Goal: Information Seeking & Learning: Learn about a topic

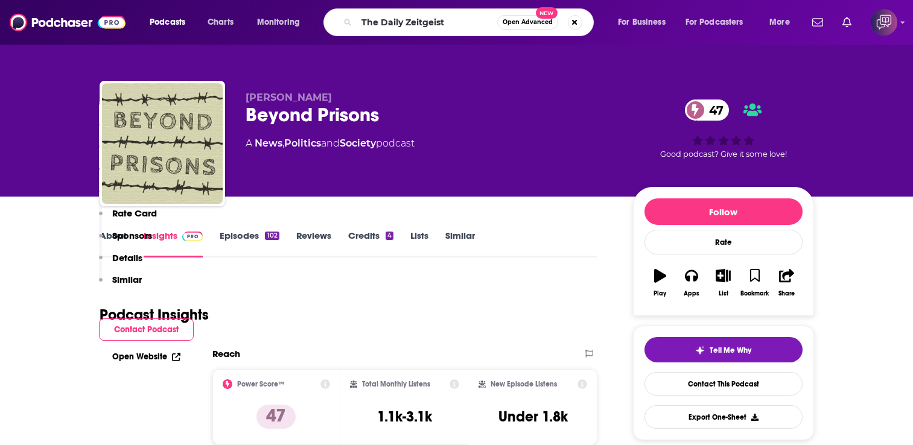
scroll to position [1147, 0]
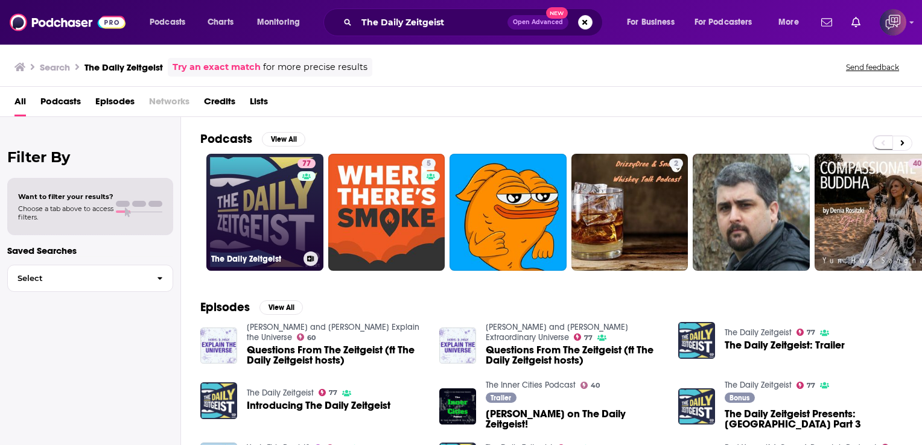
click at [299, 216] on div "77" at bounding box center [308, 205] width 21 height 93
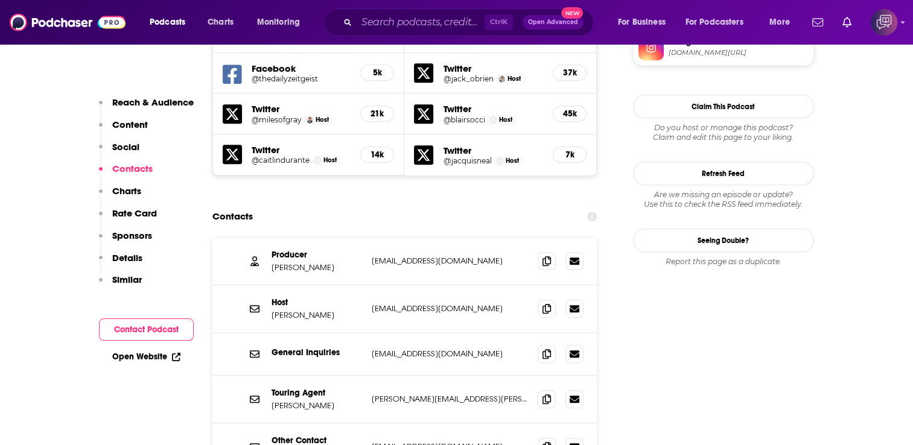
scroll to position [1207, 0]
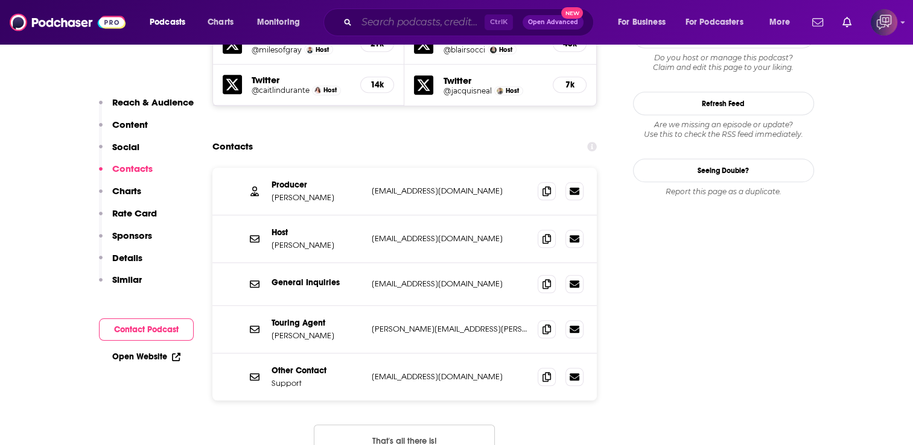
click at [410, 21] on input "Search podcasts, credits, & more..." at bounding box center [421, 22] width 128 height 19
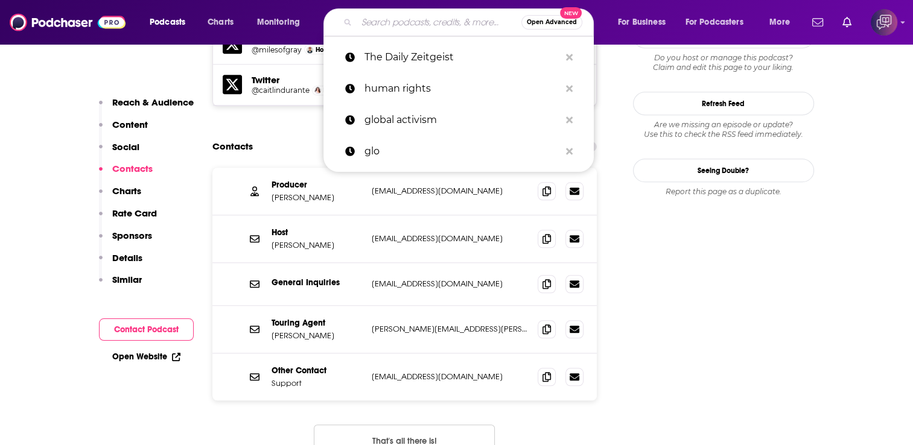
paste input "Apple News [DATE]"
type input "Apple News [DATE]"
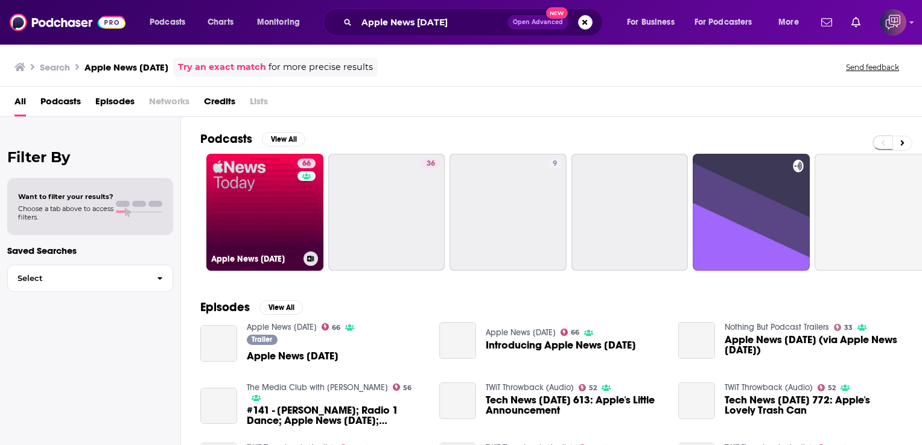
click at [263, 194] on link "66 Apple News [DATE]" at bounding box center [264, 212] width 117 height 117
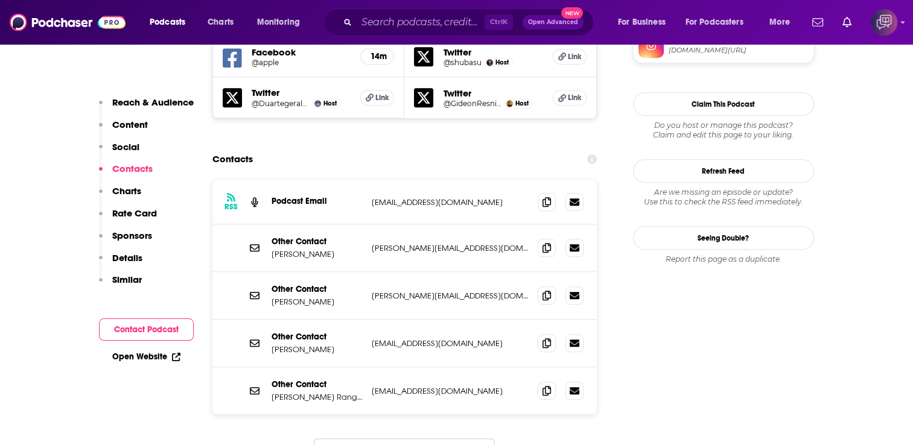
scroll to position [1147, 0]
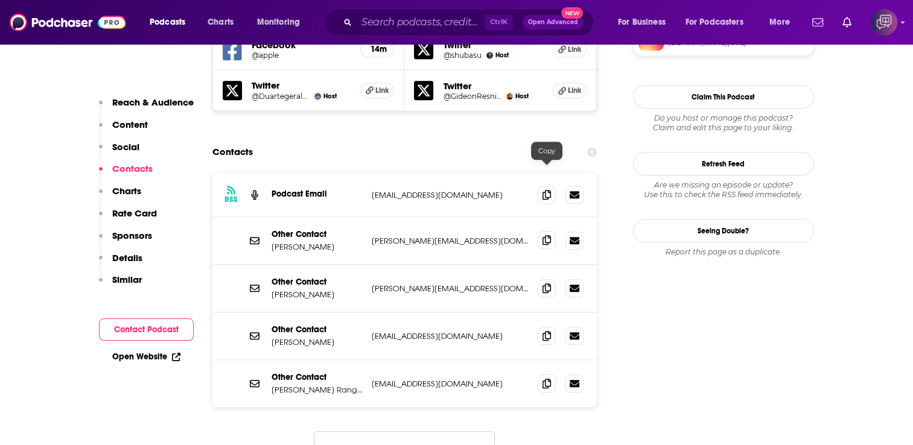
click at [549, 235] on icon at bounding box center [547, 240] width 8 height 10
click at [542, 279] on span at bounding box center [547, 288] width 18 height 18
click at [556, 327] on div at bounding box center [561, 336] width 46 height 18
click at [548, 331] on icon at bounding box center [547, 336] width 8 height 10
click at [543, 331] on icon at bounding box center [547, 336] width 8 height 10
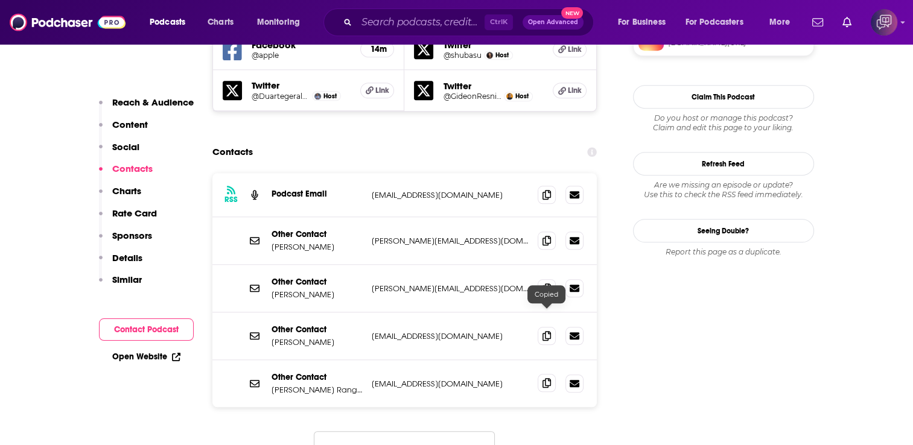
click at [553, 374] on span at bounding box center [547, 383] width 18 height 18
click at [384, 432] on button "Load More..." at bounding box center [404, 448] width 181 height 33
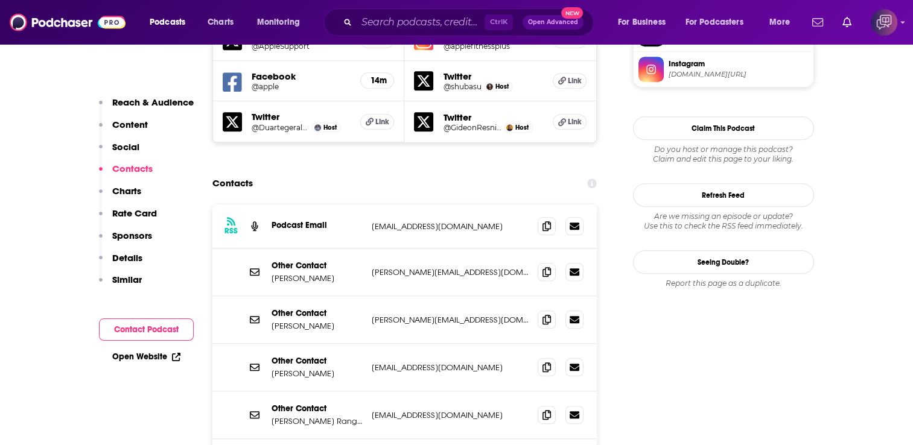
scroll to position [1026, 0]
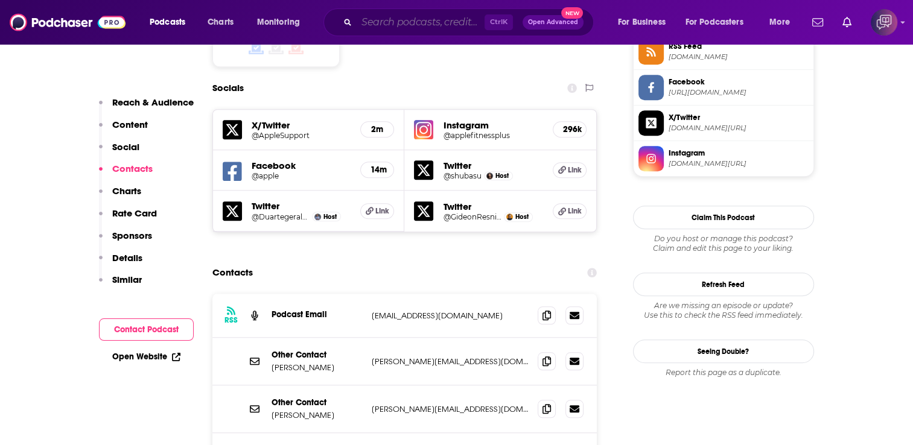
click at [425, 22] on input "Search podcasts, credits, & more..." at bounding box center [421, 22] width 128 height 19
paste input "Bear Market Brief"
type input "Bear Market Brief"
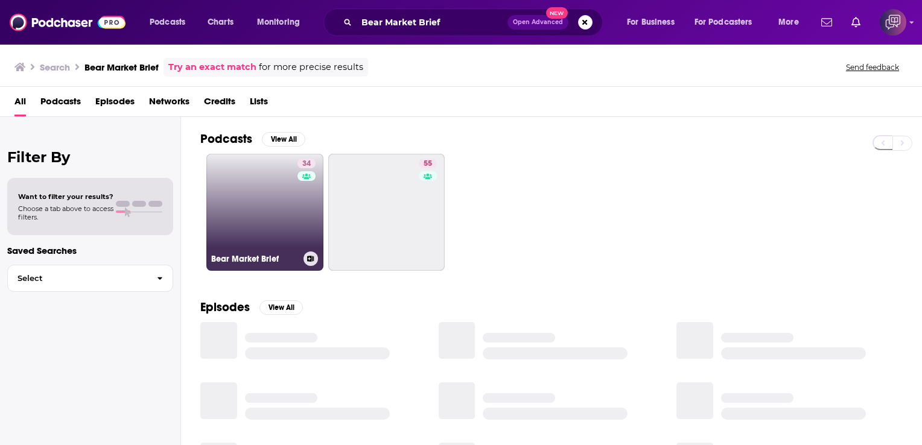
click at [234, 187] on link "34 Bear Market Brief" at bounding box center [264, 212] width 117 height 117
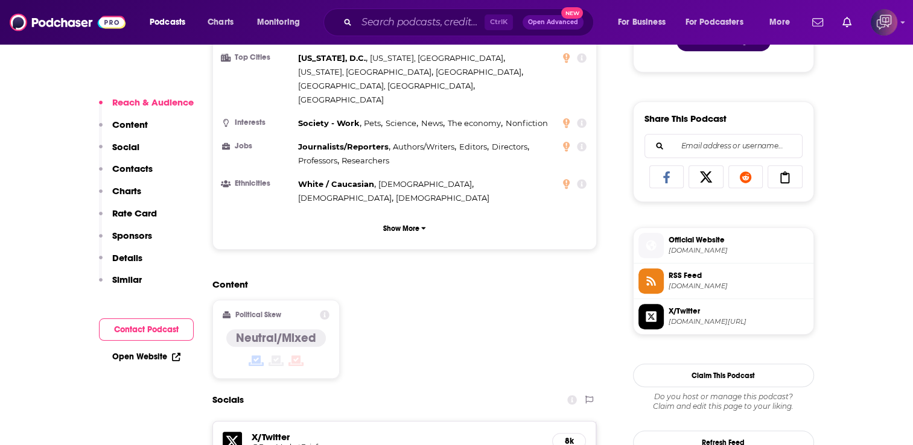
scroll to position [966, 0]
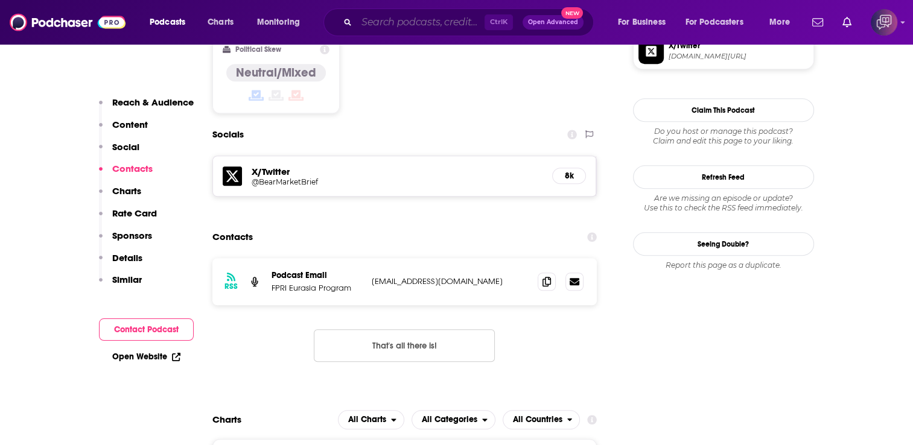
click at [429, 25] on input "Search podcasts, credits, & more..." at bounding box center [421, 22] width 128 height 19
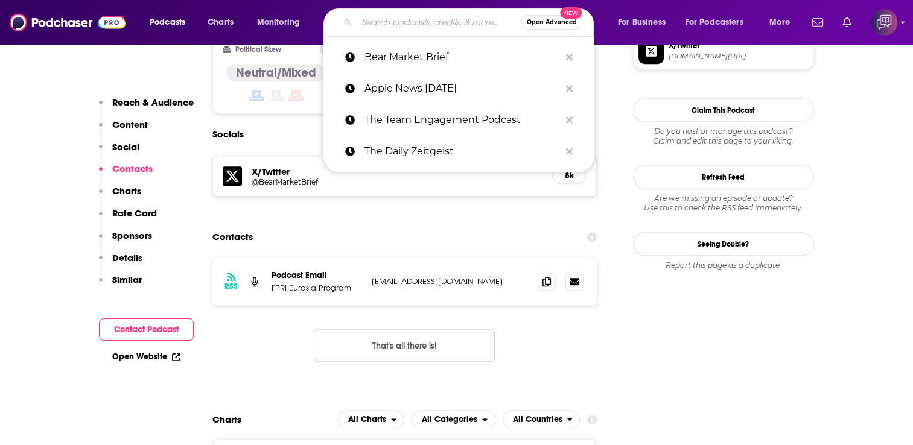
paste input "S2 Underground"
type input "S2 Underground"
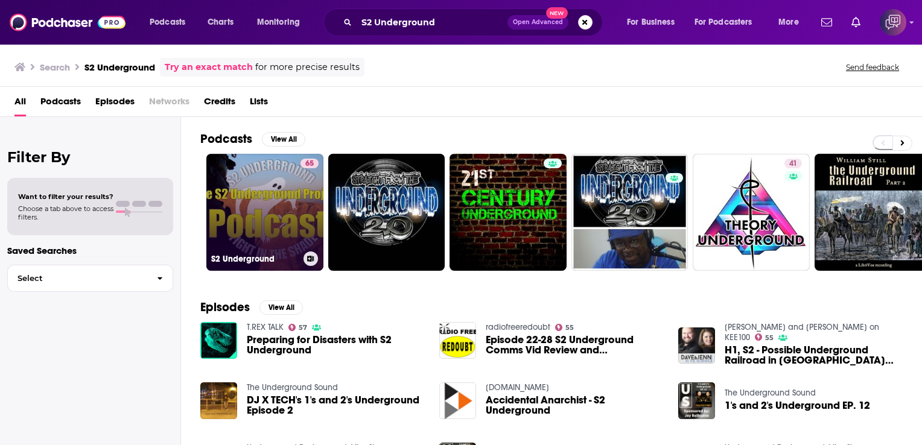
click at [258, 183] on link "65 S2 Underground" at bounding box center [264, 212] width 117 height 117
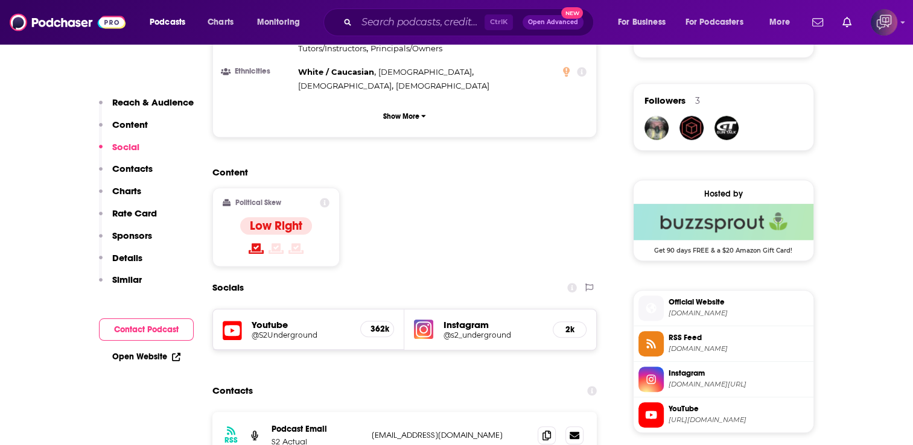
scroll to position [1026, 0]
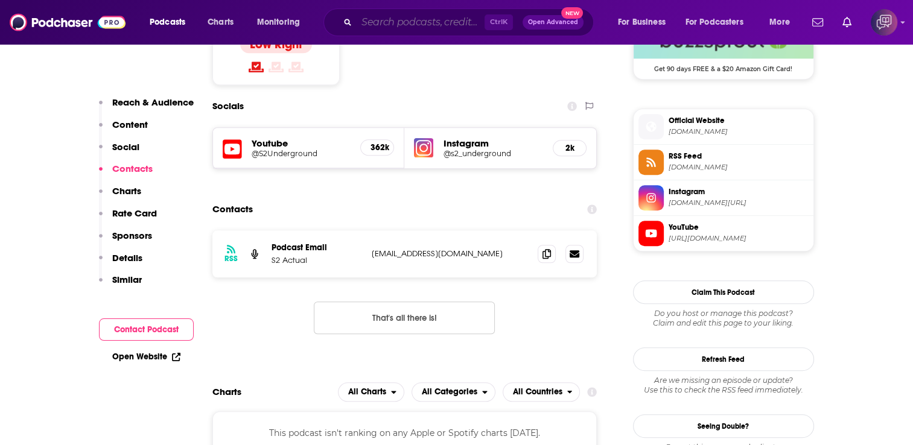
click at [441, 19] on input "Search podcasts, credits, & more..." at bounding box center [421, 22] width 128 height 19
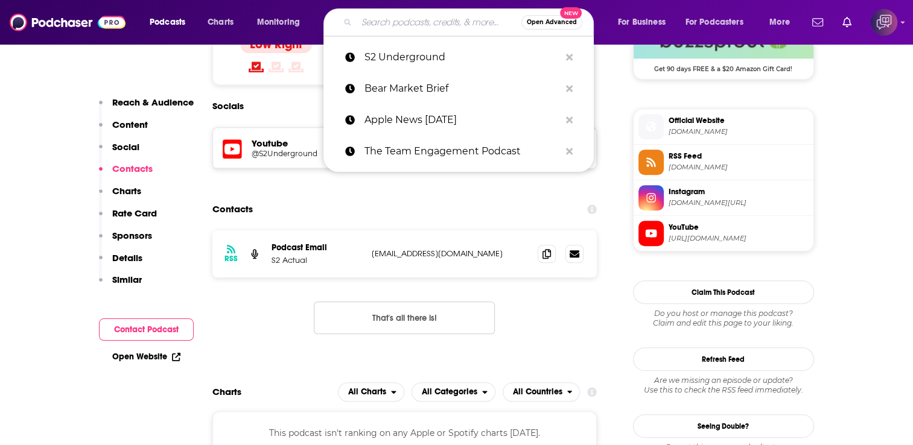
paste input "The Lead with [PERSON_NAME]"
type input "The Lead with [PERSON_NAME]"
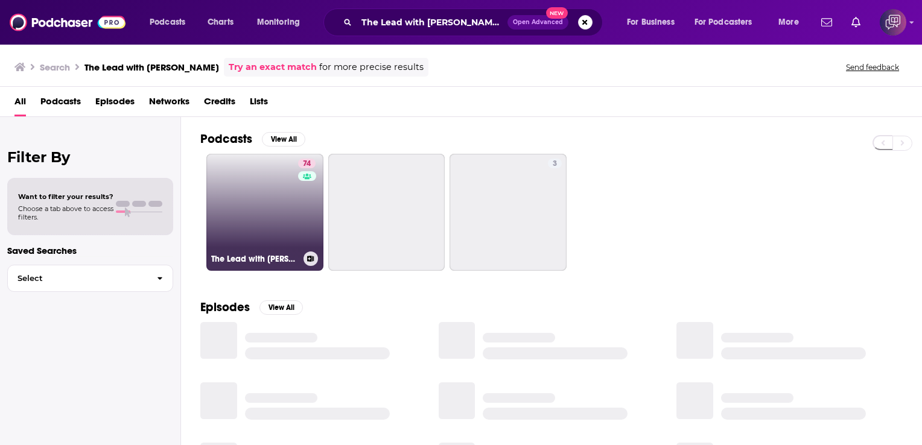
click at [270, 170] on link "74 The Lead with [PERSON_NAME]" at bounding box center [264, 212] width 117 height 117
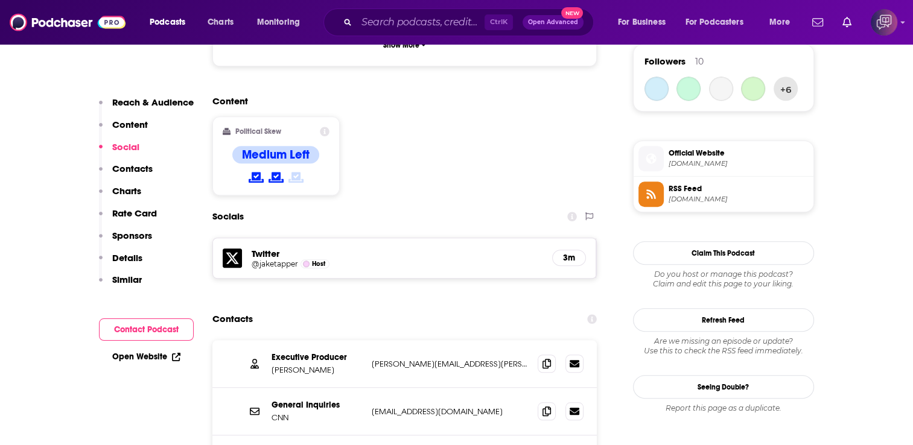
scroll to position [905, 0]
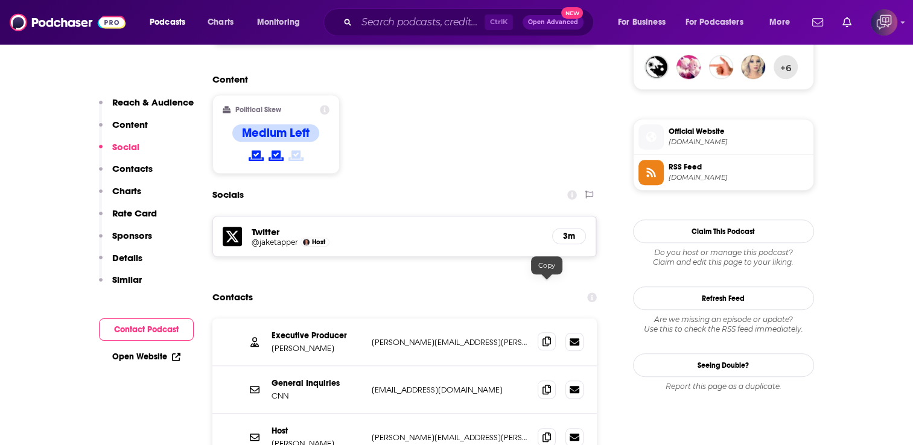
click at [544, 337] on icon at bounding box center [547, 342] width 8 height 10
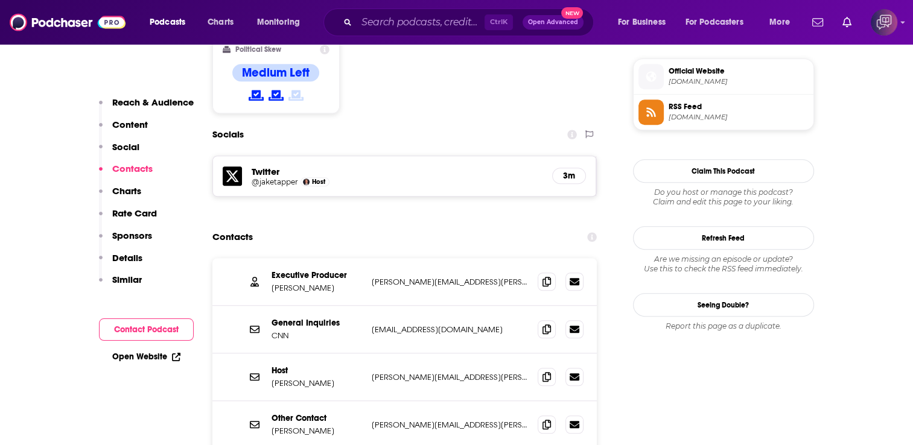
scroll to position [1026, 0]
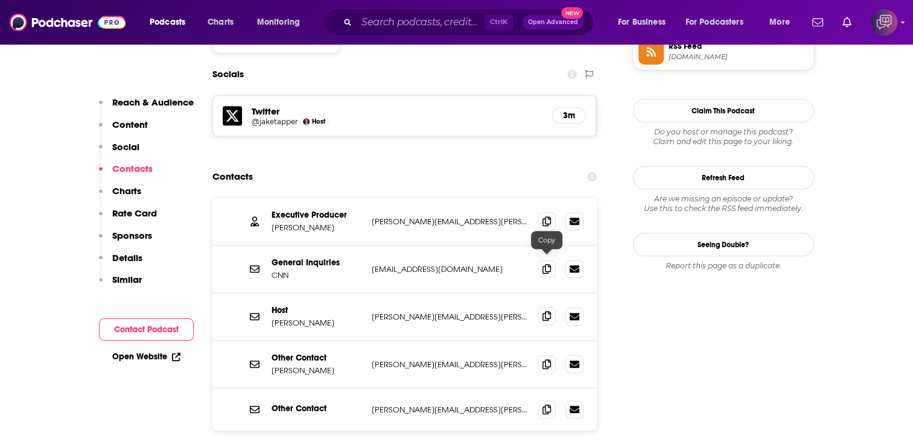
click at [546, 311] on icon at bounding box center [547, 316] width 8 height 10
click at [546, 359] on icon at bounding box center [547, 364] width 8 height 10
click at [550, 404] on icon at bounding box center [547, 409] width 8 height 10
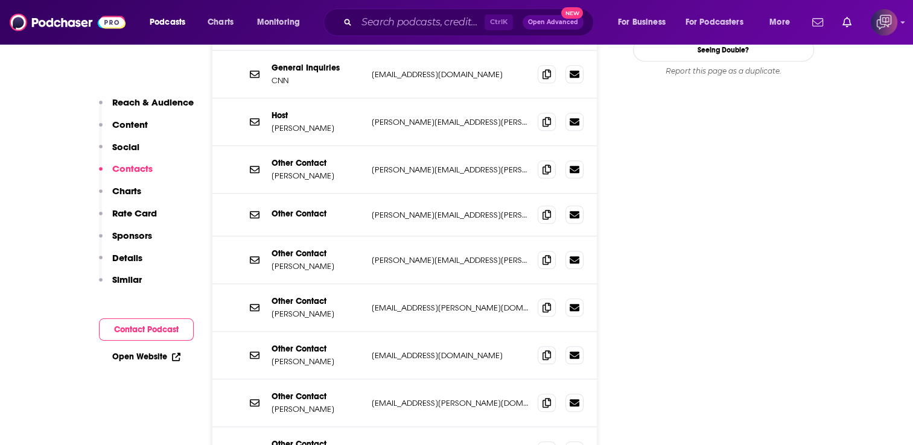
scroll to position [1267, 0]
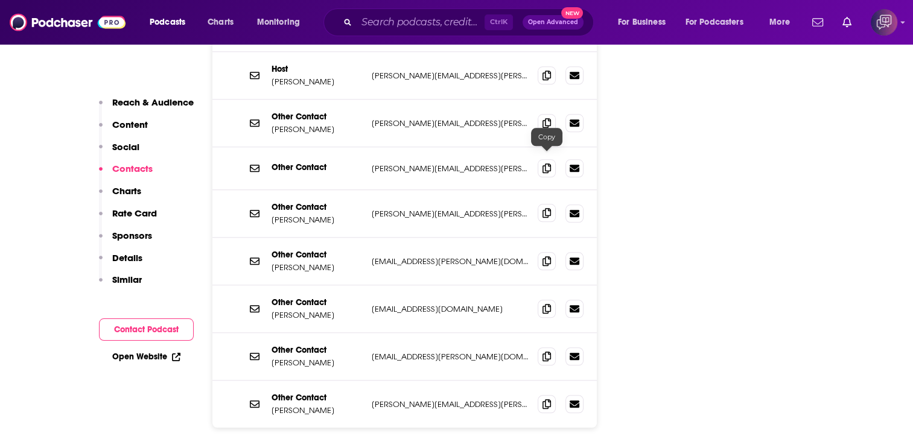
click at [547, 208] on icon at bounding box center [547, 213] width 8 height 10
click at [550, 256] on icon at bounding box center [547, 261] width 8 height 10
click at [548, 304] on icon at bounding box center [547, 309] width 8 height 10
click at [546, 351] on icon at bounding box center [547, 356] width 8 height 10
click at [544, 399] on icon at bounding box center [547, 404] width 8 height 10
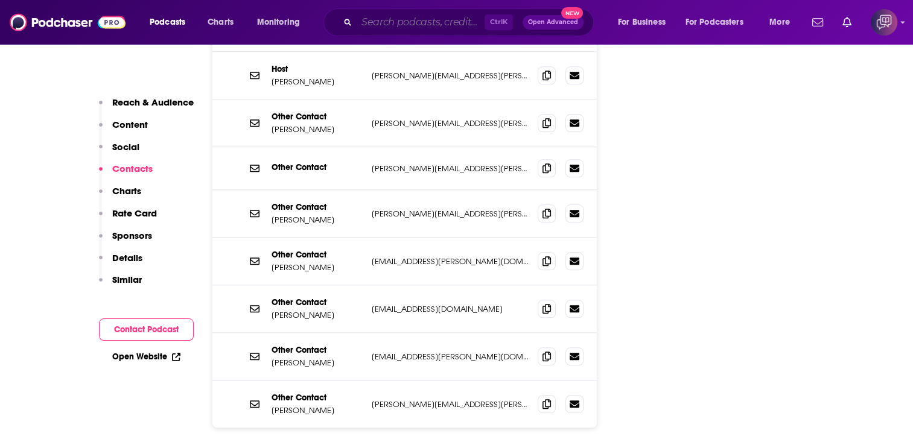
click at [391, 24] on input "Search podcasts, credits, & more..." at bounding box center [421, 22] width 128 height 19
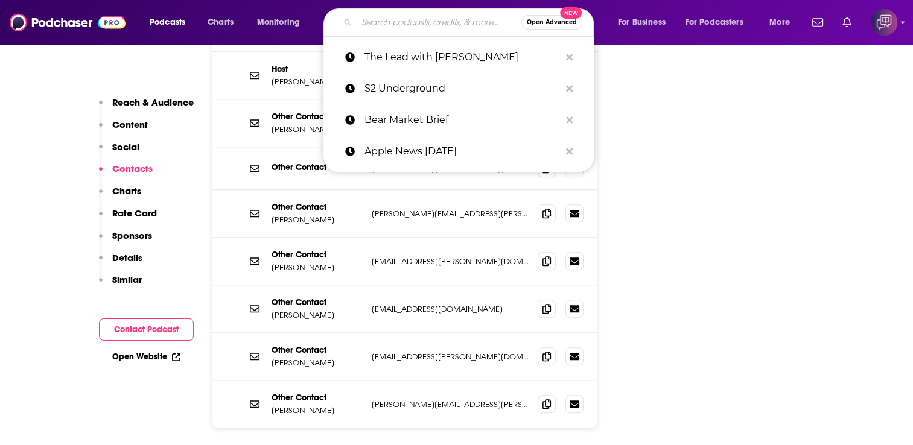
paste input "ThePrint"
type input "ThePrint"
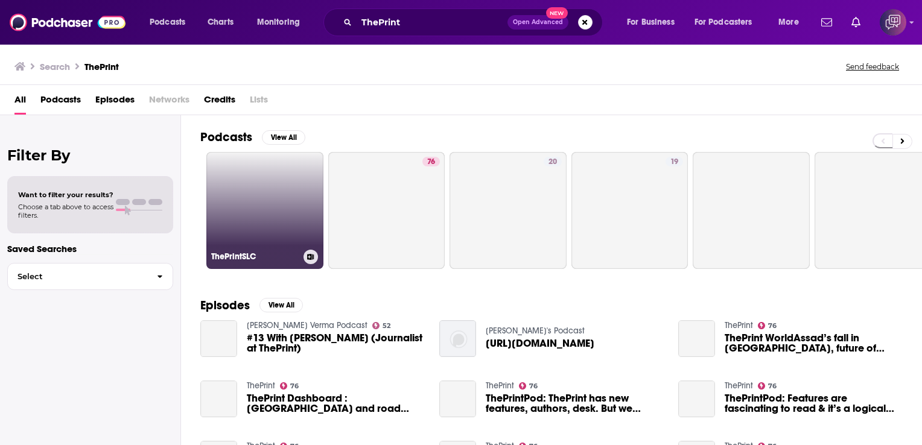
click at [302, 165] on link "ThePrintSLC" at bounding box center [264, 210] width 117 height 117
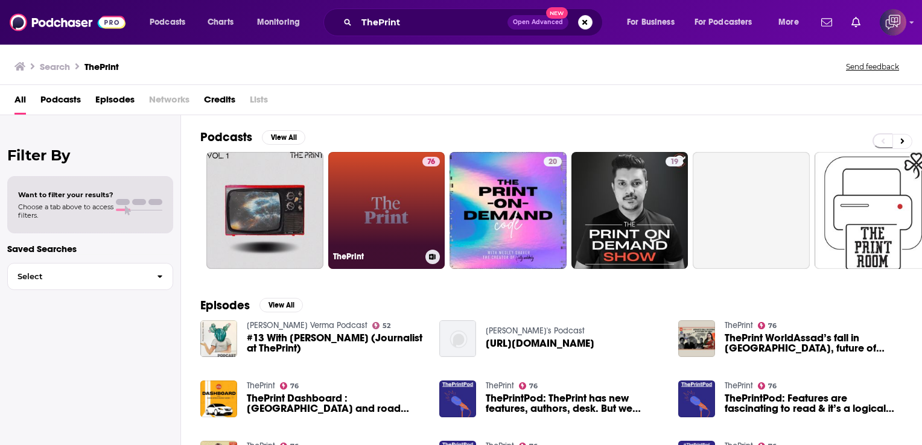
click at [345, 201] on link "76 ThePrint" at bounding box center [386, 210] width 117 height 117
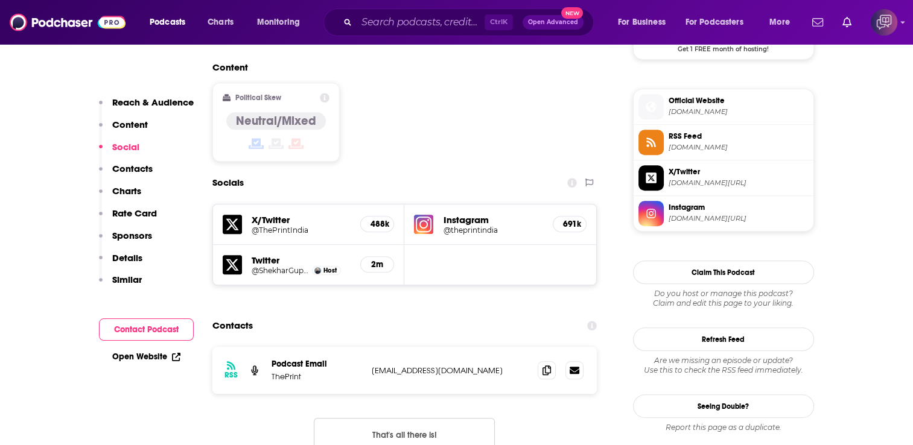
scroll to position [966, 0]
